Goal: Transaction & Acquisition: Subscribe to service/newsletter

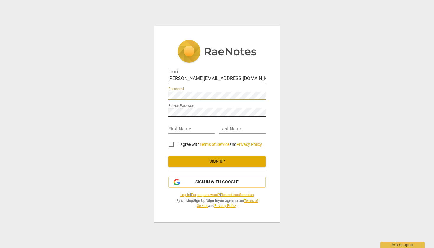
click at [266, 108] on div at bounding box center [266, 108] width 0 height 0
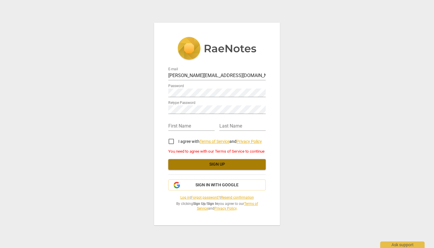
click at [231, 165] on span "Sign up" at bounding box center [217, 164] width 88 height 6
type input "[PERSON_NAME][EMAIL_ADDRESS][DOMAIN_NAME]"
type input "[PERSON_NAME]"
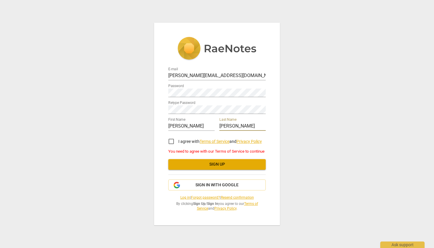
type input "[PERSON_NAME]"
drag, startPoint x: 173, startPoint y: 141, endPoint x: 176, endPoint y: 142, distance: 3.0
click at [174, 141] on input "I agree with Terms of Service and Privacy Policy" at bounding box center [171, 141] width 14 height 14
checkbox input "true"
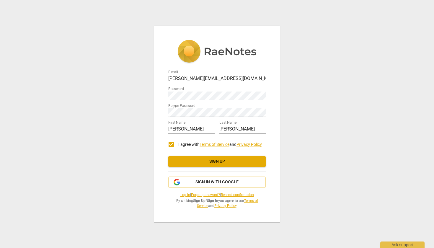
click at [230, 161] on span "Sign up" at bounding box center [217, 162] width 88 height 6
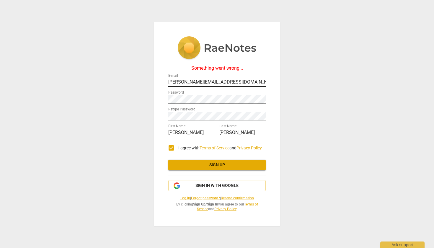
click at [231, 80] on input "[PERSON_NAME][EMAIL_ADDRESS][DOMAIN_NAME]" at bounding box center [216, 82] width 97 height 9
drag, startPoint x: 190, startPoint y: 83, endPoint x: 259, endPoint y: 84, distance: 68.8
click at [259, 84] on div "[PERSON_NAME][EMAIL_ADDRESS][DOMAIN_NAME]" at bounding box center [216, 82] width 97 height 9
type input "[PERSON_NAME][EMAIL_ADDRESS][DOMAIN_NAME]"
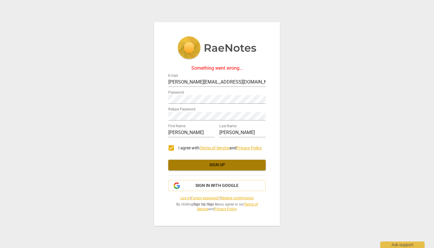
click at [217, 166] on span "Sign up" at bounding box center [217, 165] width 88 height 6
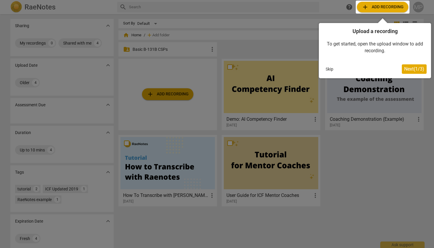
click at [407, 68] on span "Next ( 1 / 3 )" at bounding box center [414, 69] width 20 height 6
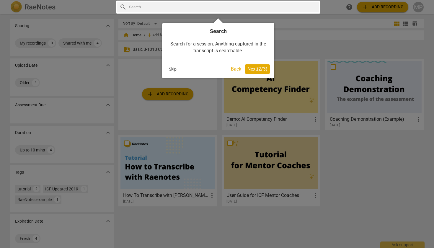
click at [252, 68] on span "Next ( 2 / 3 )" at bounding box center [257, 69] width 20 height 6
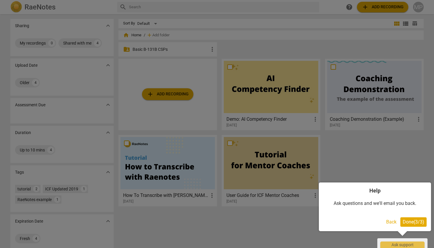
click at [413, 219] on span "Done ( 3 / 3 )" at bounding box center [414, 222] width 22 height 6
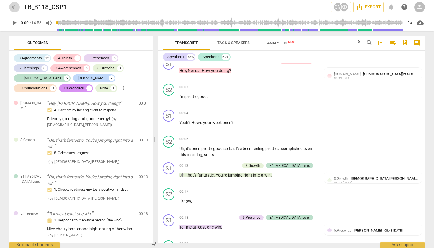
click at [13, 5] on span "arrow_back" at bounding box center [14, 7] width 7 height 7
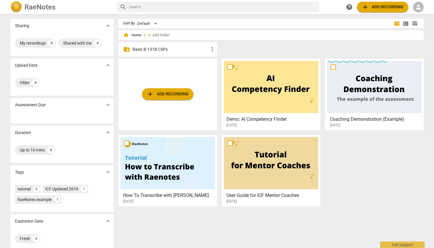
click at [169, 94] on span "add Add recording" at bounding box center [168, 94] width 42 height 7
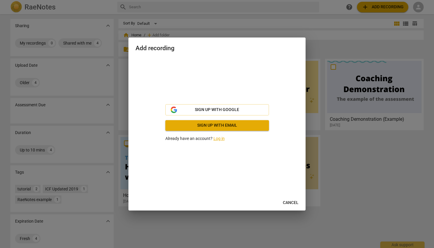
click at [219, 137] on link "Log in" at bounding box center [218, 138] width 11 height 5
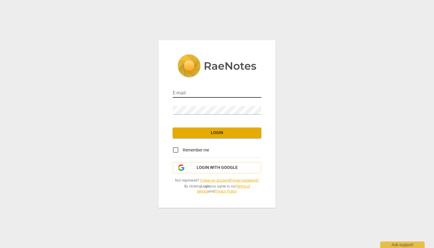
type input "[PERSON_NAME][EMAIL_ADDRESS][DOMAIN_NAME]"
click at [230, 93] on input "[PERSON_NAME][EMAIL_ADDRESS][DOMAIN_NAME]" at bounding box center [217, 93] width 89 height 9
click at [284, 80] on div "E-mail melinda@bg.com.au Password Login Remember me Login with Google Not regis…" at bounding box center [217, 124] width 434 height 248
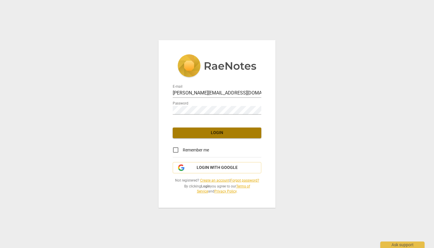
click at [219, 135] on span "Login" at bounding box center [216, 133] width 79 height 6
